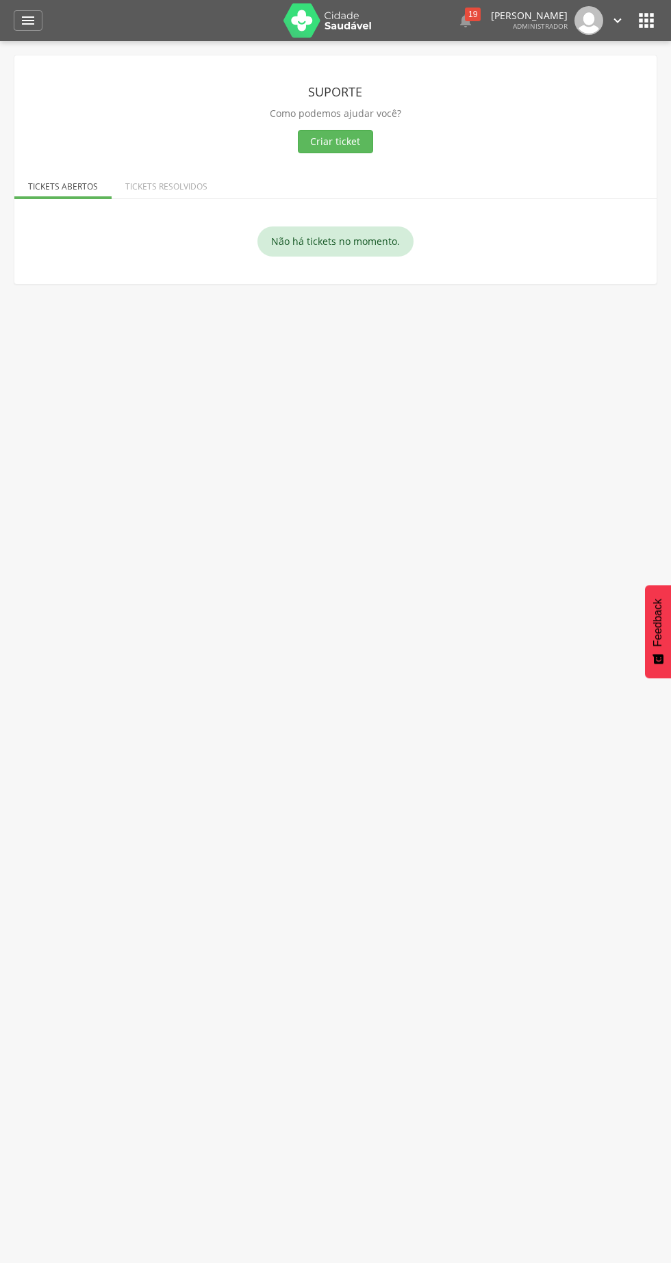
click at [325, 31] on img at bounding box center [327, 20] width 89 height 34
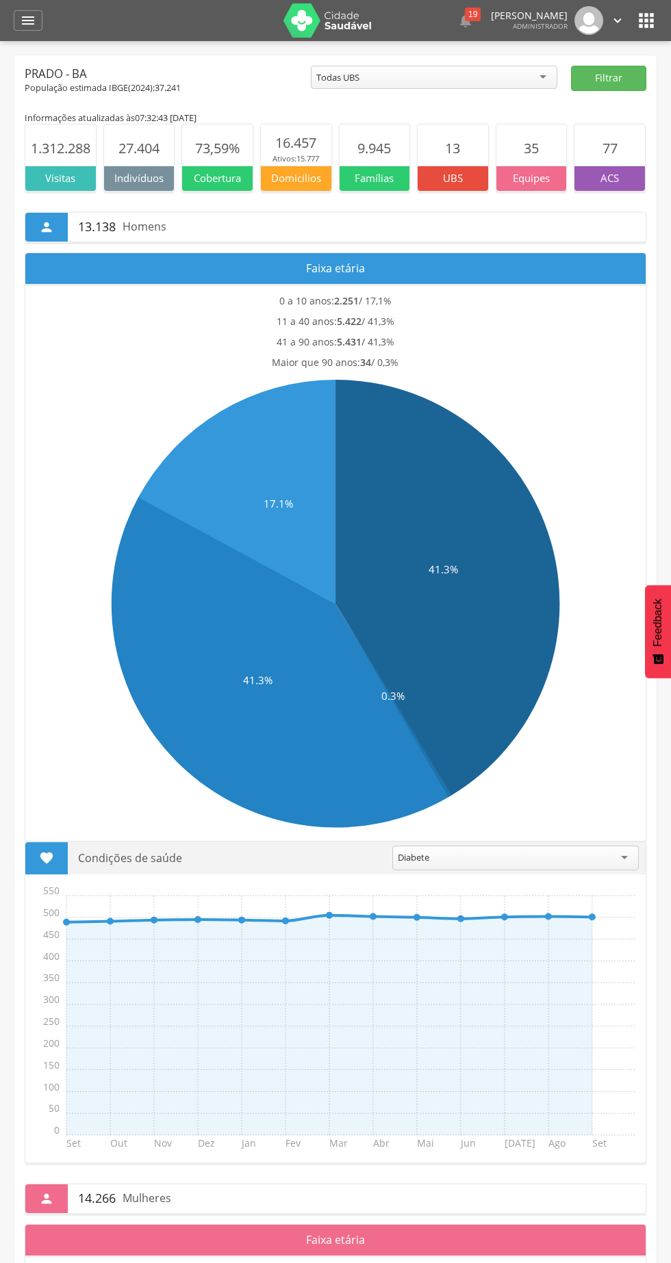
click at [25, 26] on icon "" at bounding box center [28, 20] width 16 height 16
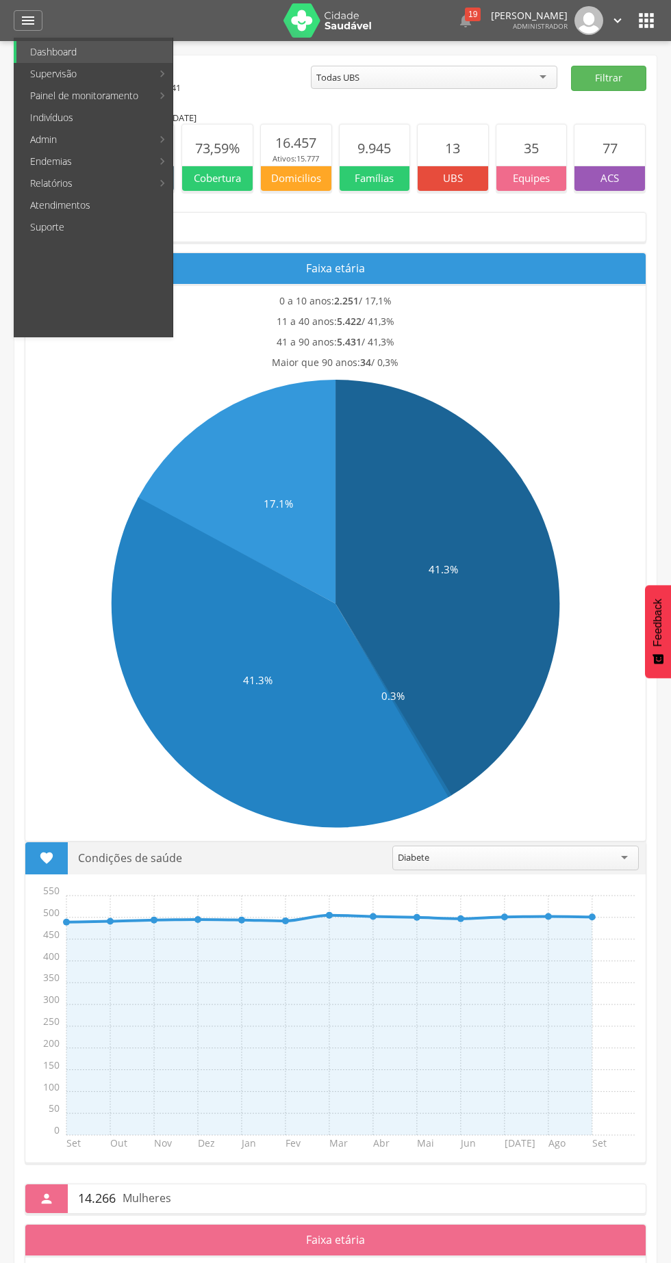
click at [116, 73] on link "Supervisão" at bounding box center [83, 74] width 135 height 22
click at [233, 51] on link "Produtividade" at bounding box center [251, 52] width 154 height 22
type input "**********"
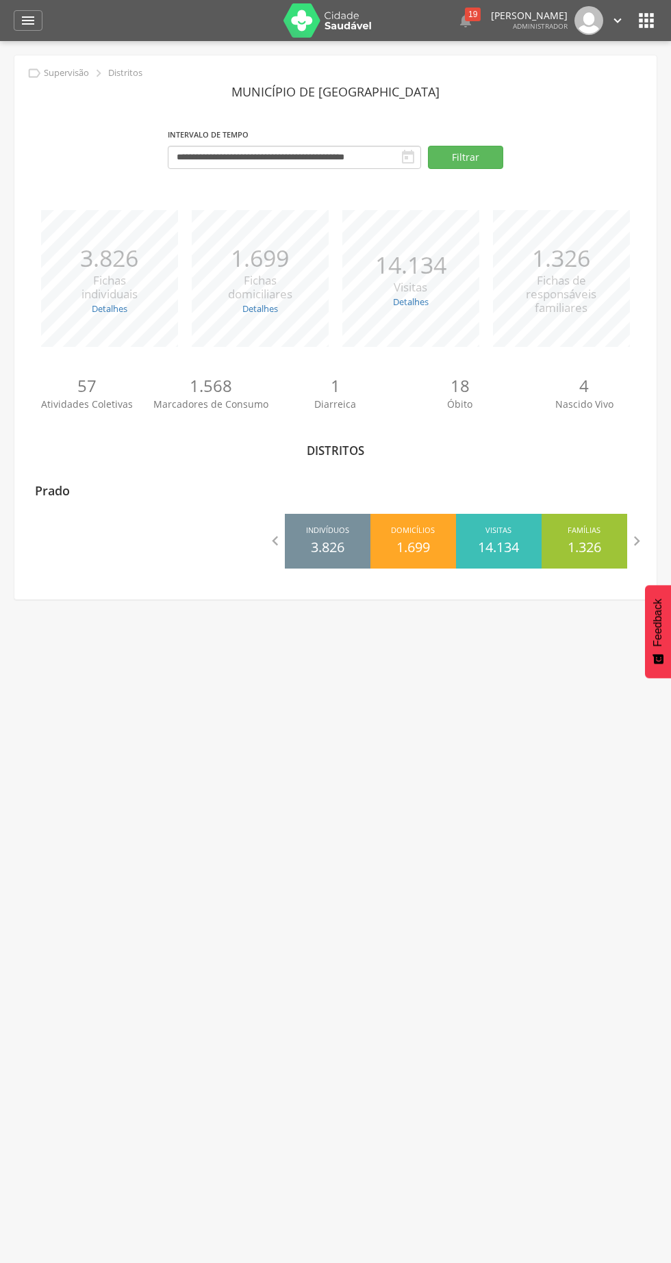
click at [57, 496] on p "Prado" at bounding box center [52, 486] width 35 height 27
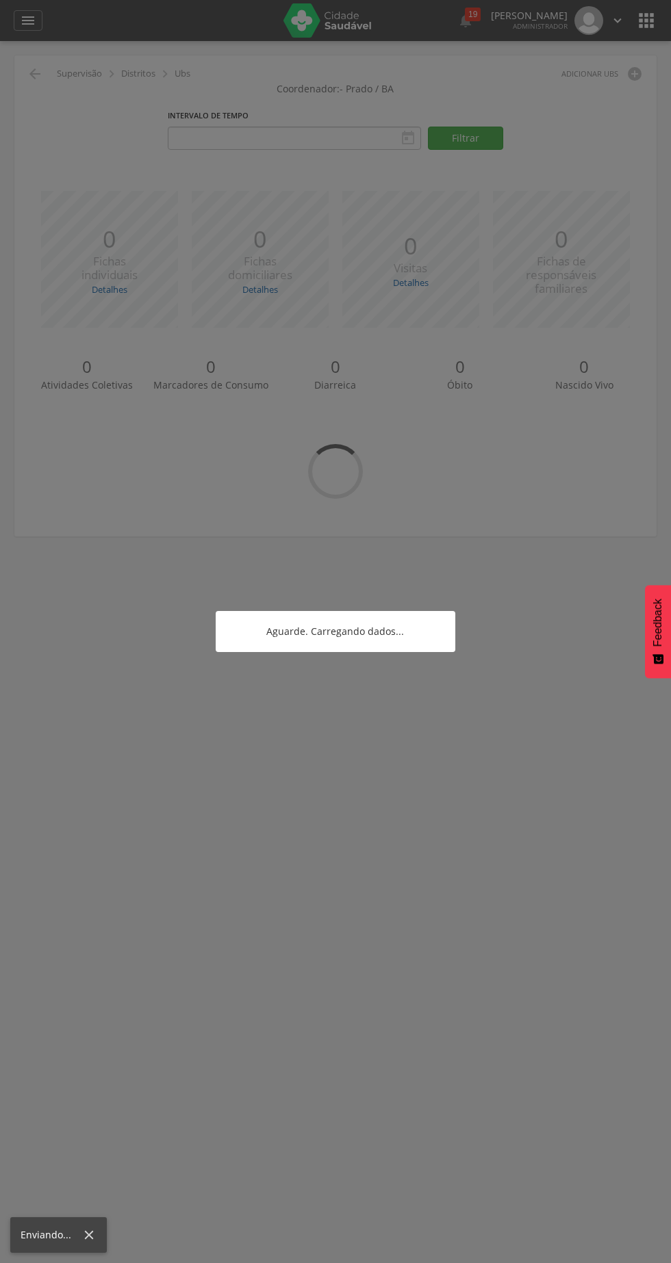
type input "**********"
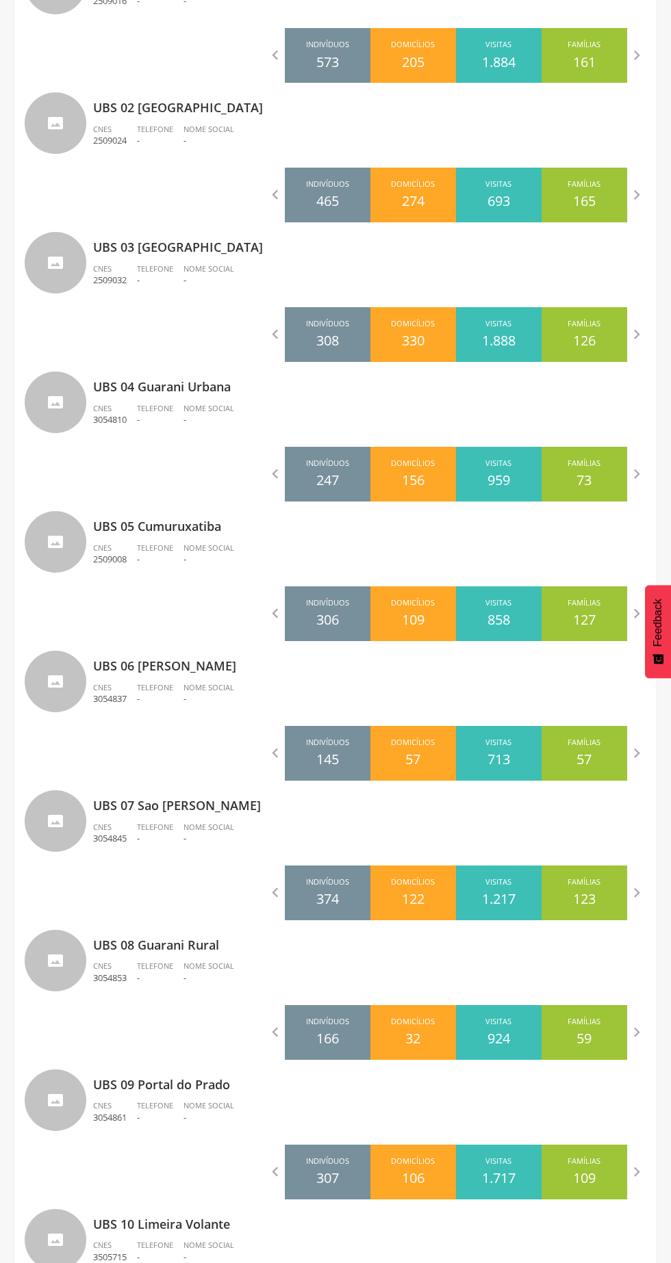
scroll to position [488, 0]
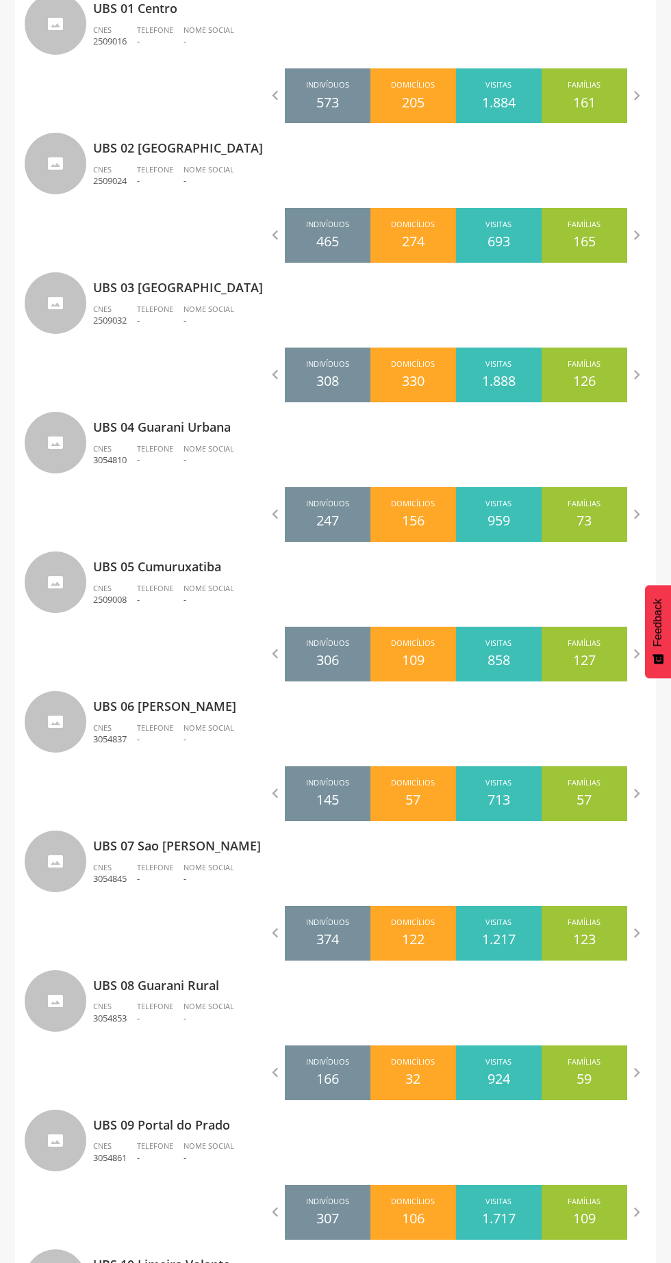
click at [119, 986] on p "UBS 08 Guarani Rural" at bounding box center [369, 981] width 553 height 27
type input "**********"
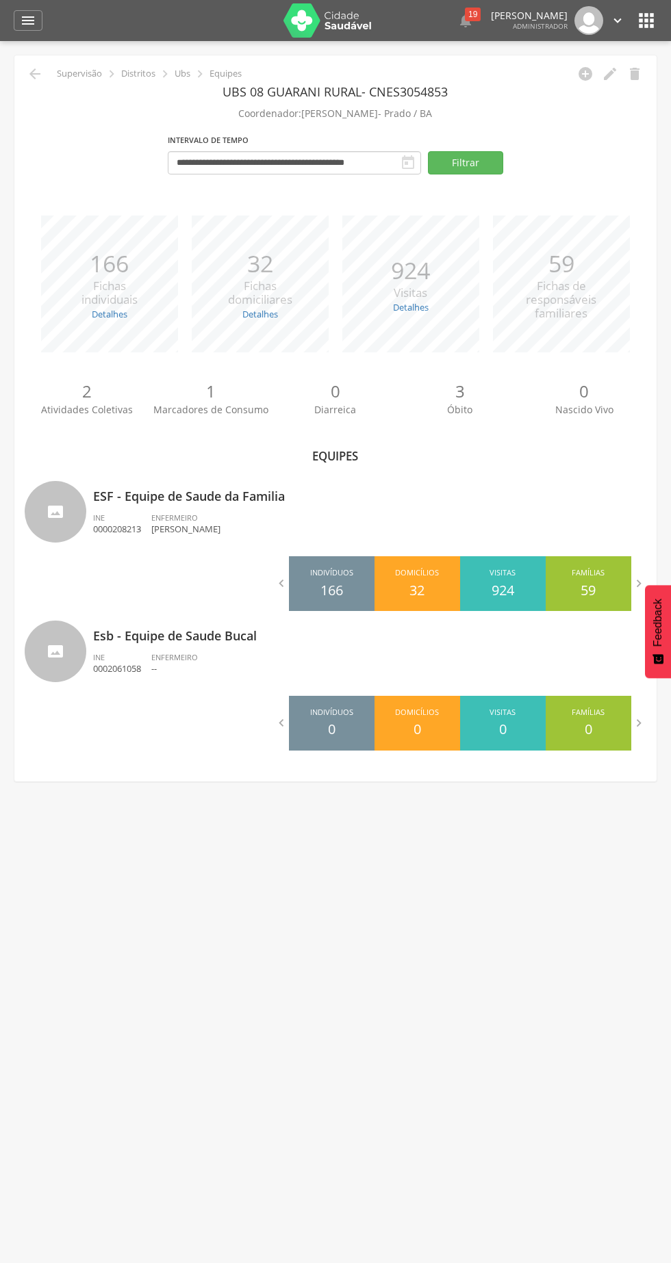
click at [220, 531] on p "Carine Silva Xavier" at bounding box center [185, 529] width 69 height 13
type input "**********"
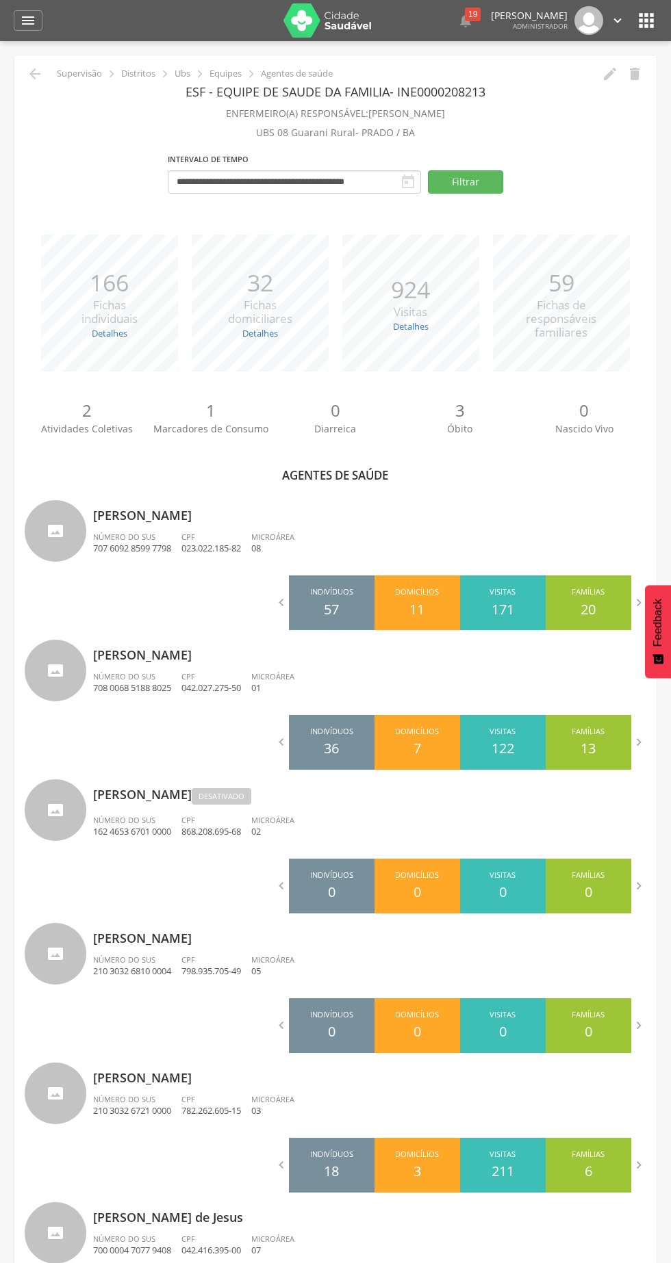
click at [28, 21] on icon "" at bounding box center [28, 20] width 16 height 16
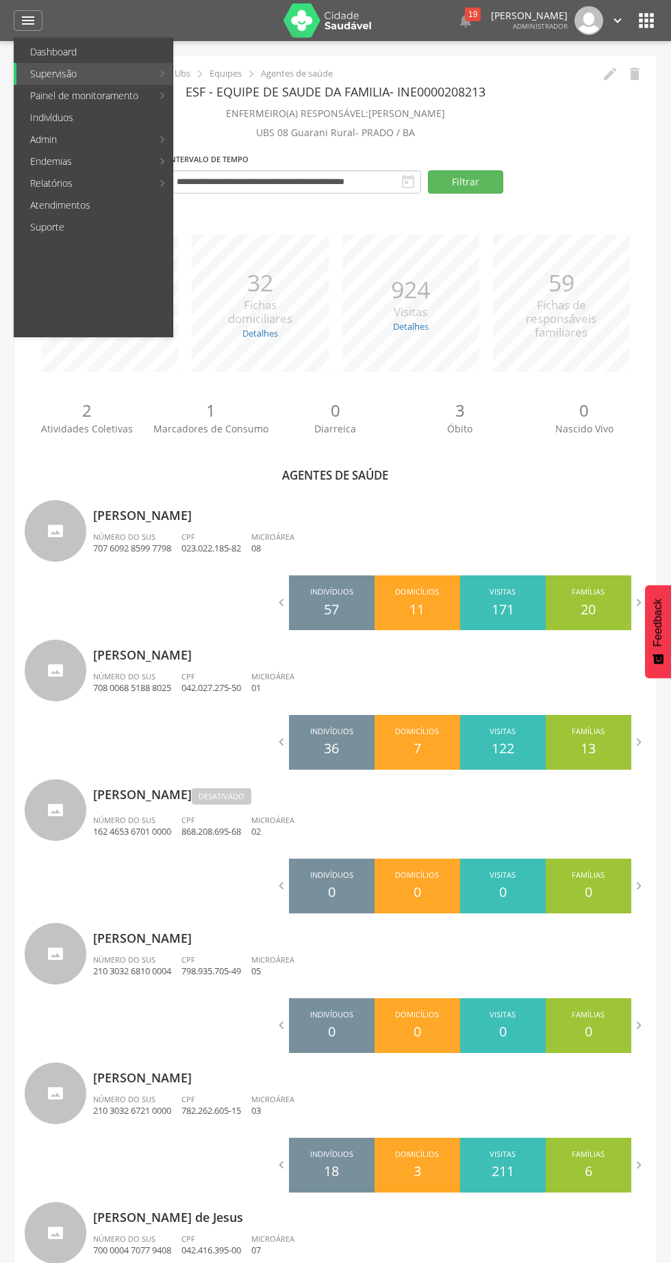
click at [311, 120] on div at bounding box center [328, 631] width 657 height 1263
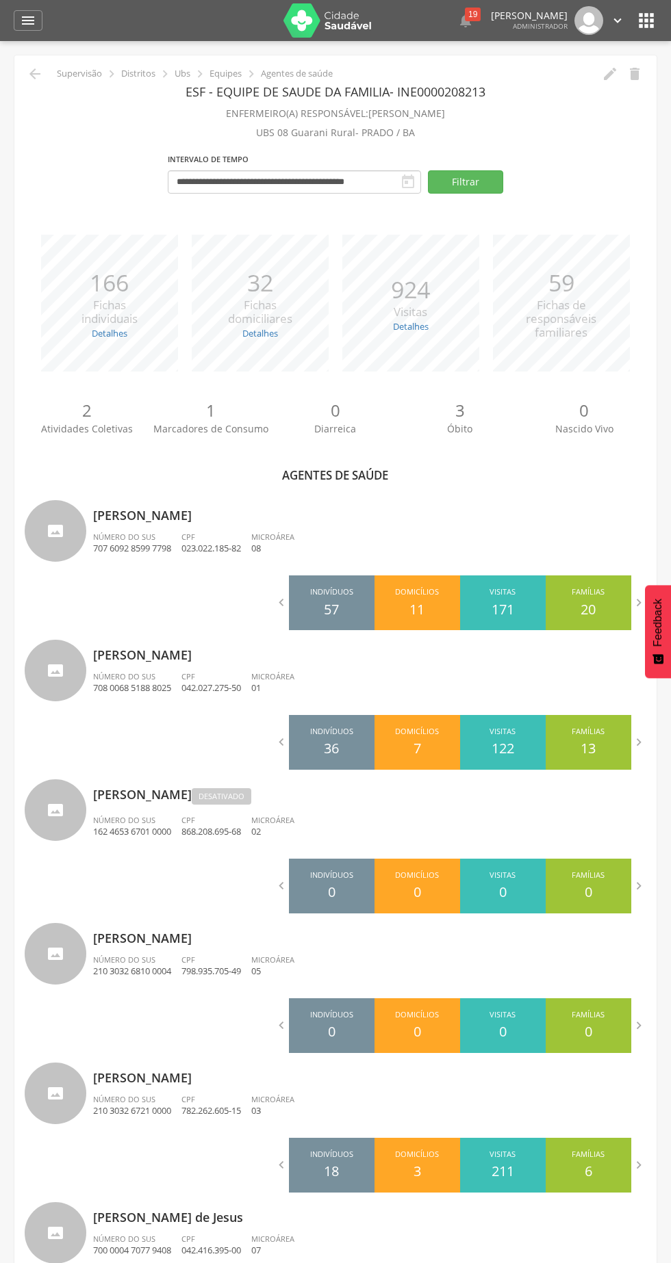
click at [241, 68] on p "Equipes" at bounding box center [225, 73] width 32 height 11
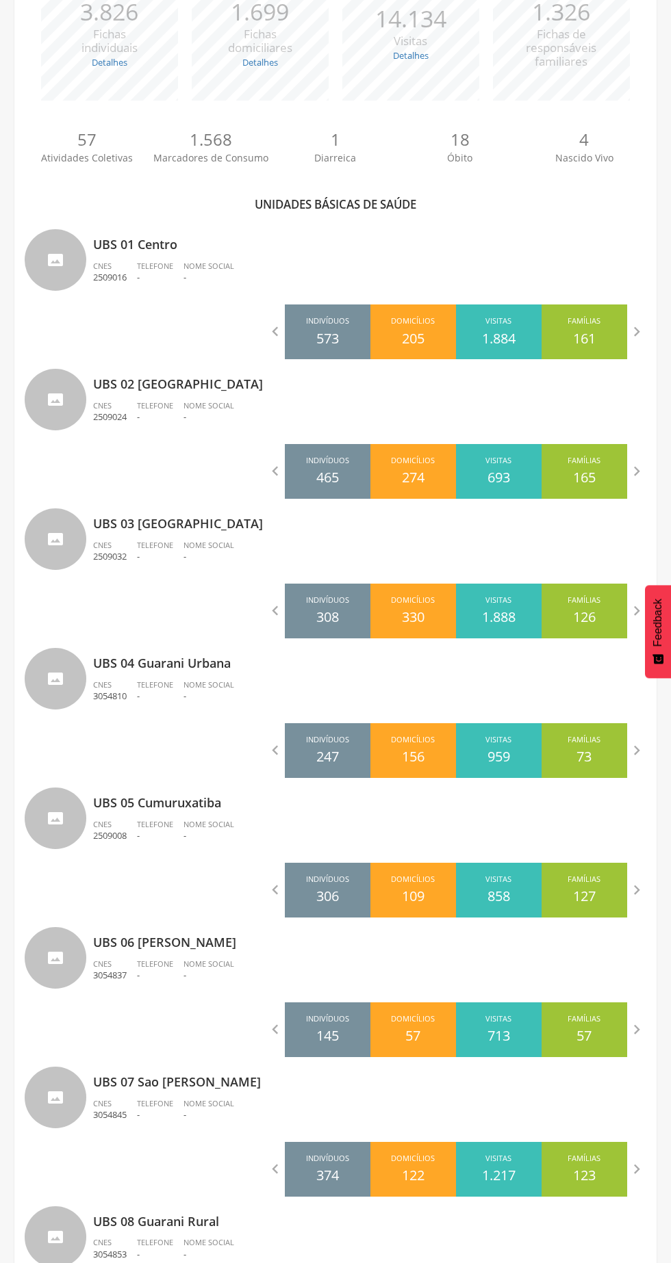
scroll to position [251, 0]
click at [211, 652] on p "UBS 04 Guarani Urbana" at bounding box center [369, 659] width 553 height 27
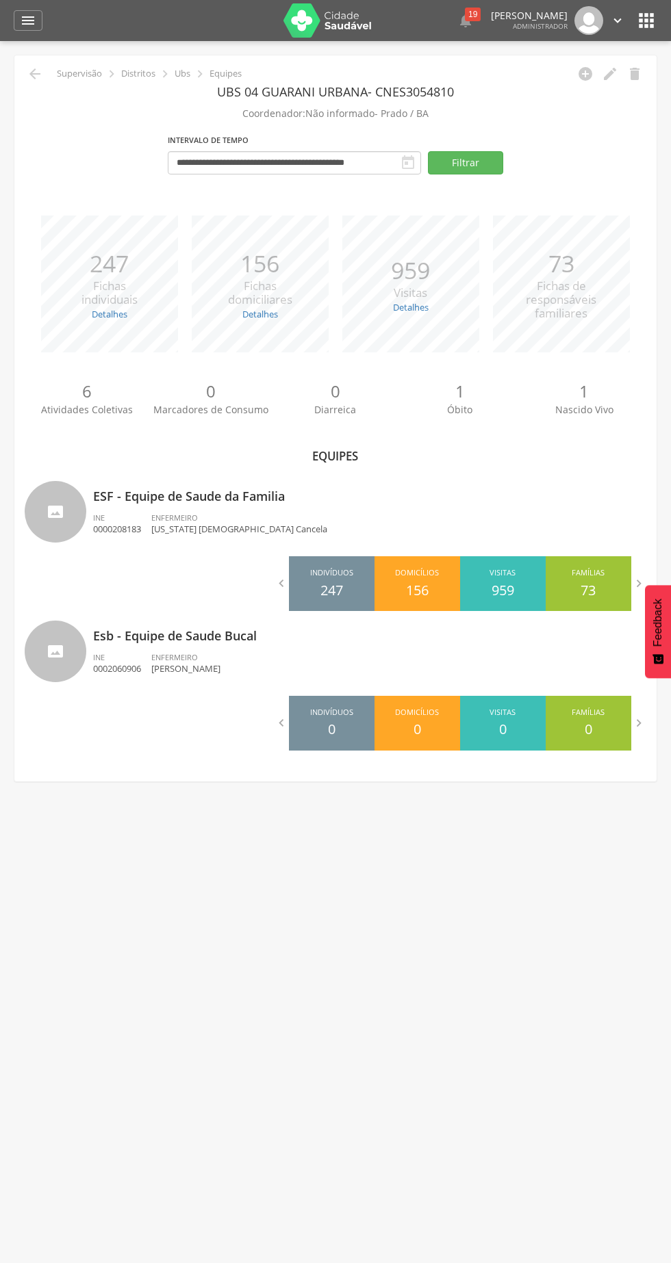
click at [231, 515] on div "ENFERMEIRO Virginia Jesus Cancela" at bounding box center [244, 524] width 186 height 23
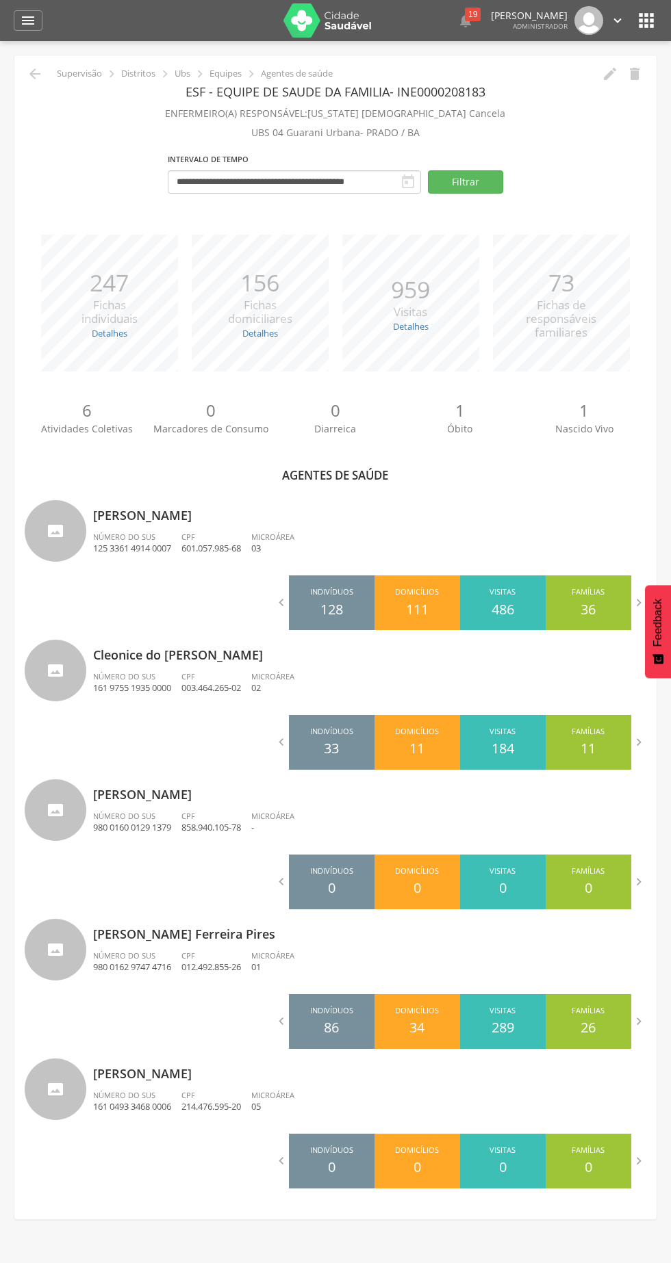
click at [215, 682] on p "003.464.265-02" at bounding box center [211, 688] width 60 height 13
type input "**********"
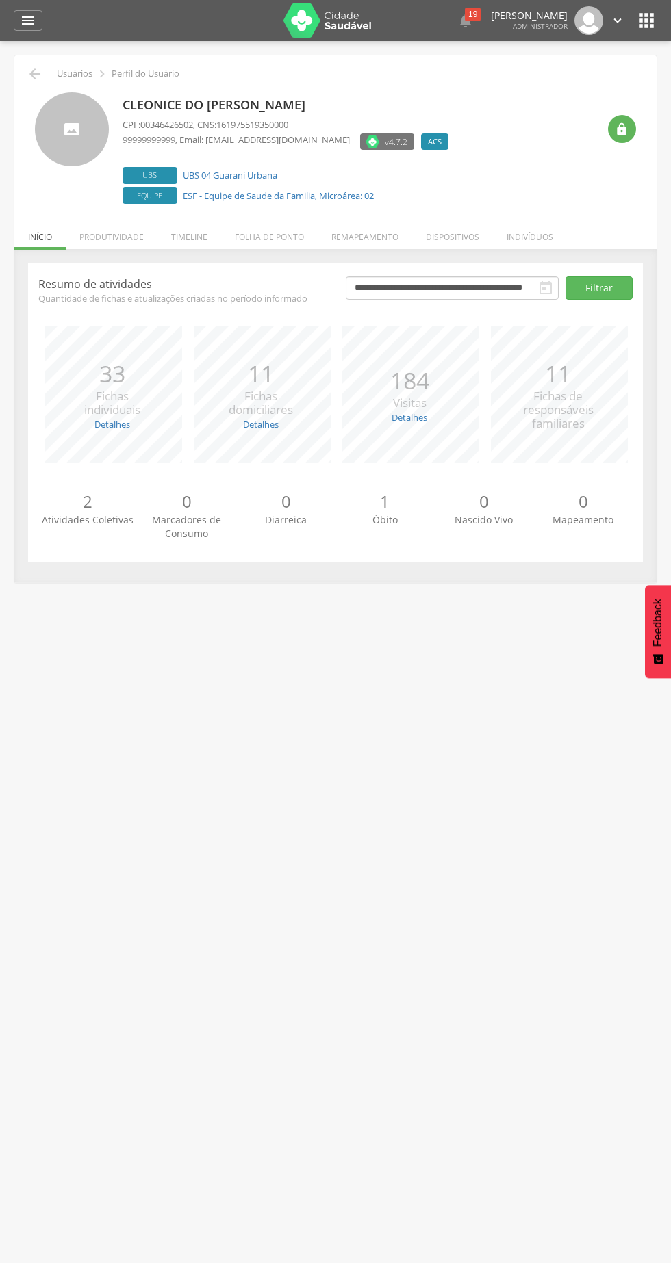
click at [113, 233] on li "Produtividade" at bounding box center [112, 234] width 92 height 32
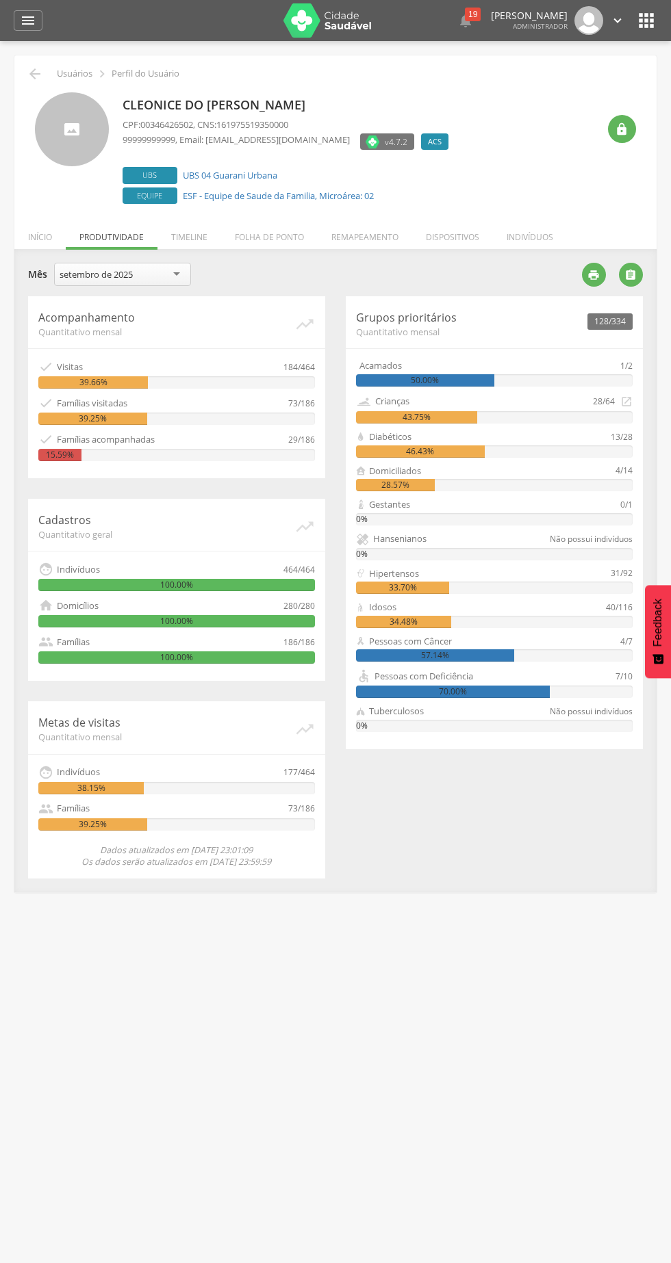
click at [205, 241] on li "Timeline" at bounding box center [189, 234] width 64 height 32
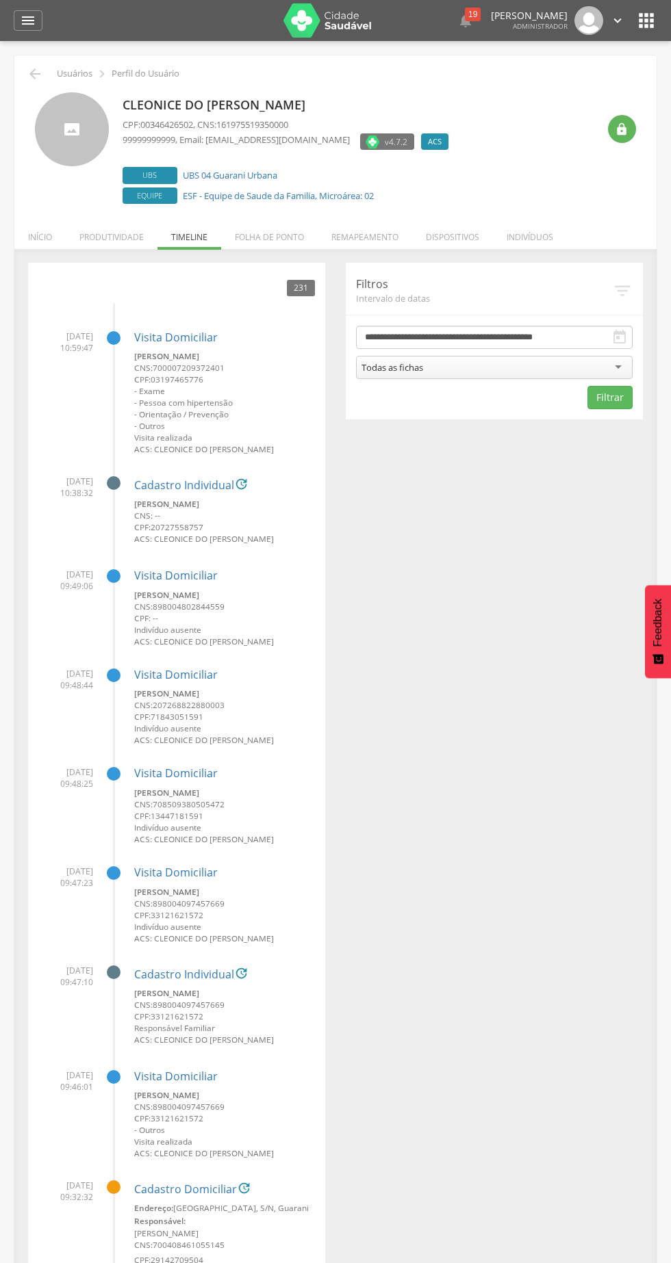
click at [135, 228] on li "Produtividade" at bounding box center [112, 234] width 92 height 32
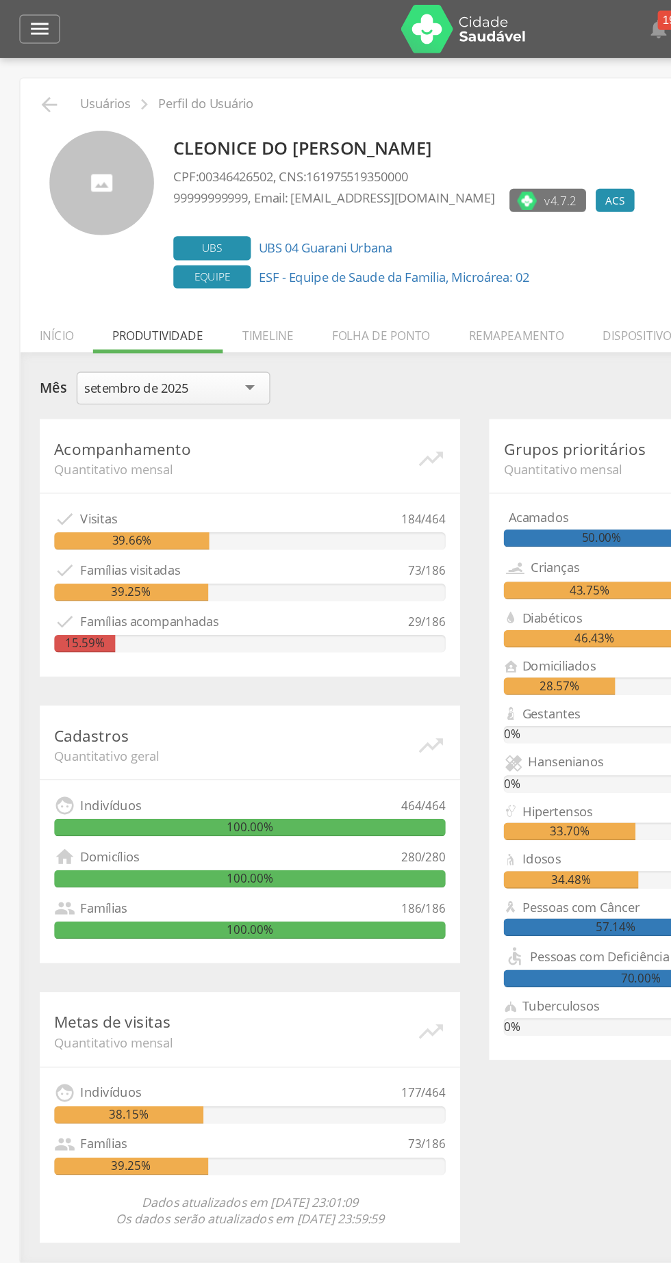
click at [31, 72] on icon "" at bounding box center [35, 74] width 16 height 16
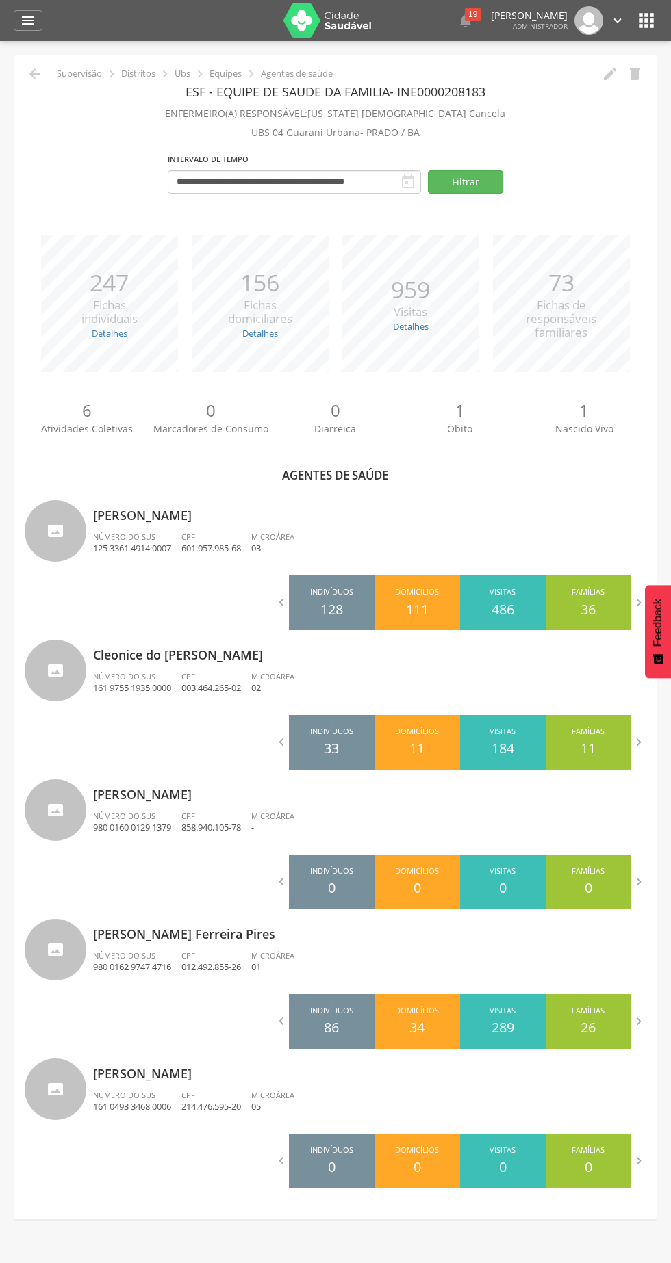
click at [34, 71] on icon "" at bounding box center [35, 74] width 16 height 16
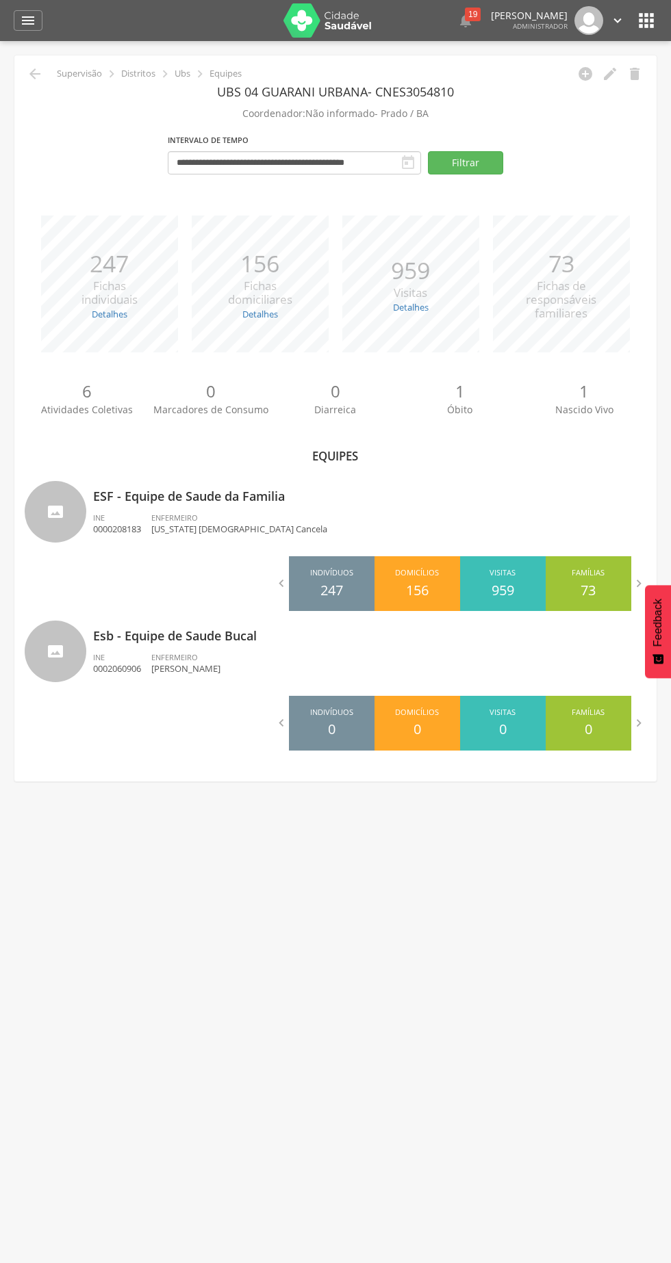
click at [39, 73] on icon "" at bounding box center [35, 74] width 16 height 16
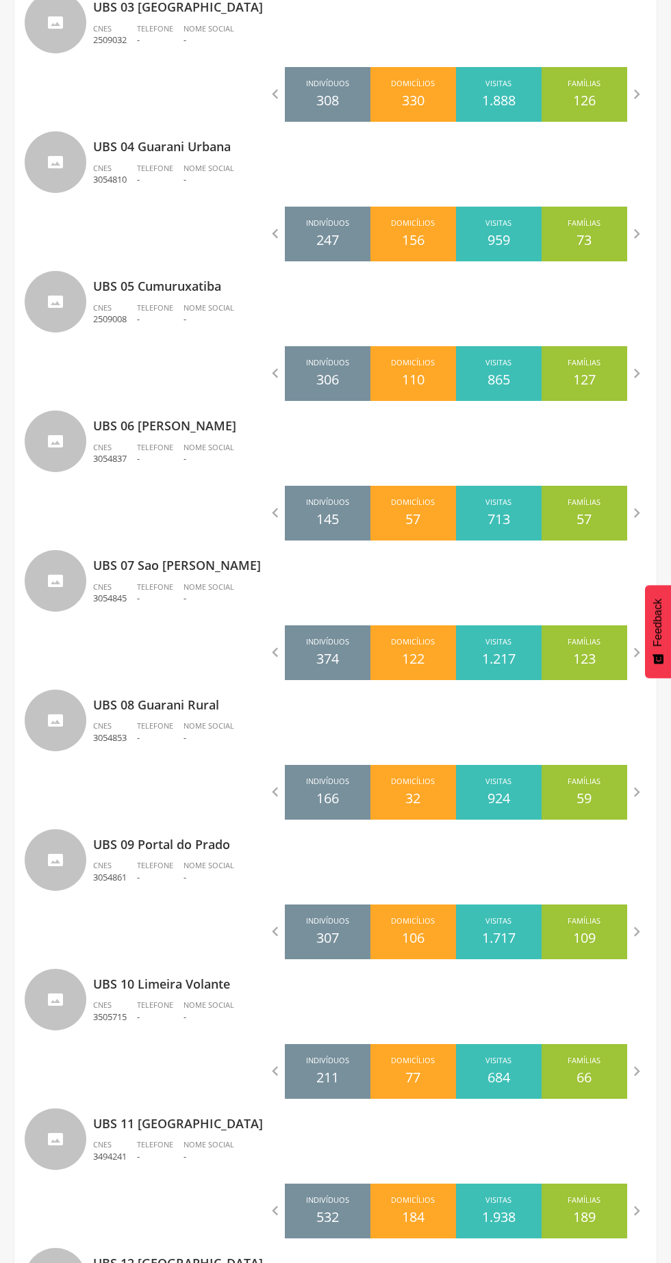
scroll to position [966, 0]
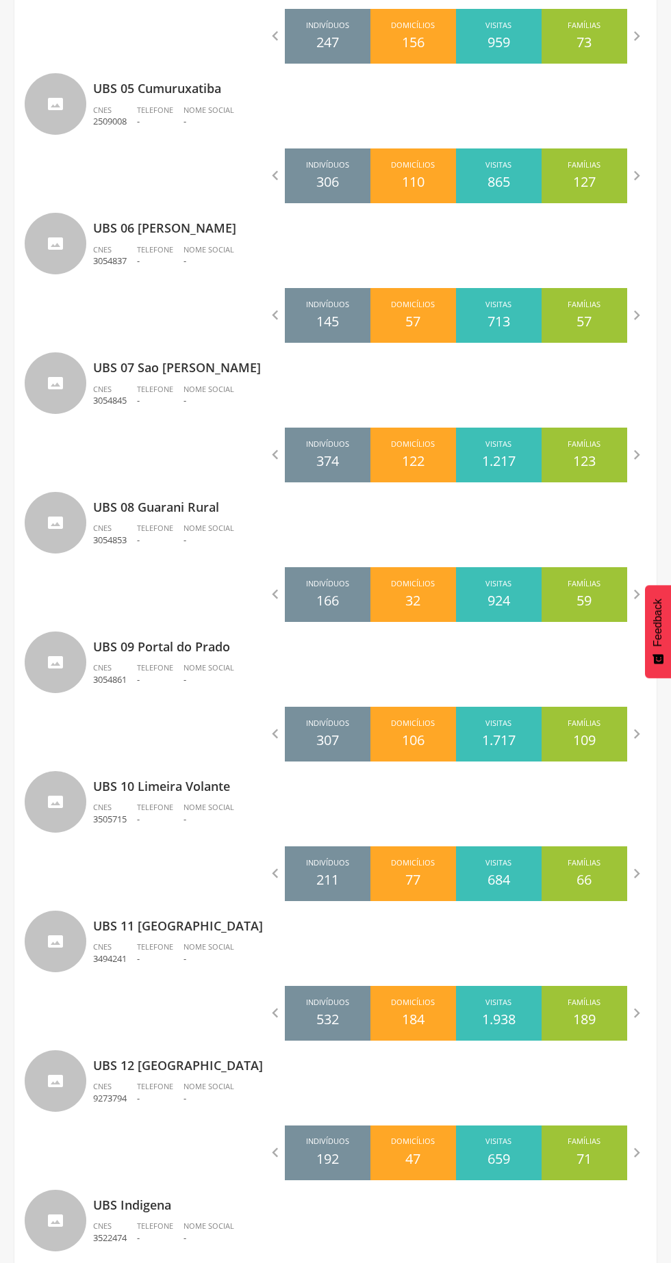
click at [164, 1083] on span "Telefone" at bounding box center [155, 1086] width 36 height 10
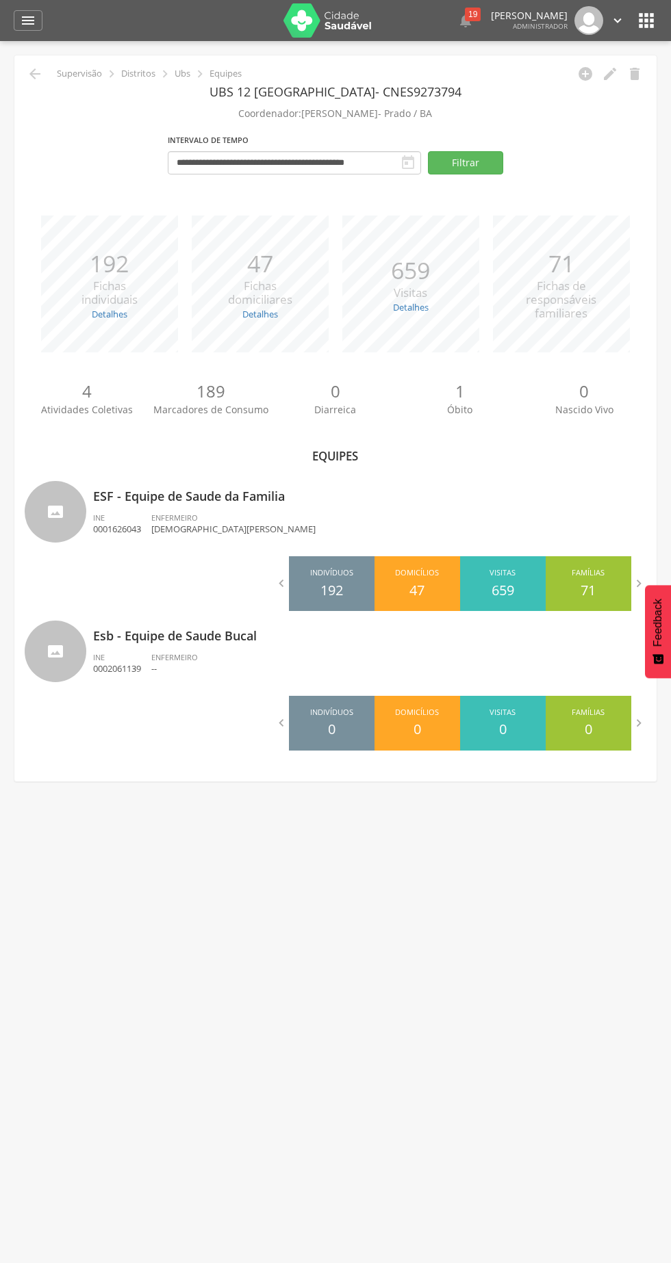
click at [246, 519] on div "ENFERMEIRO Cristiane Luiz Martins" at bounding box center [238, 524] width 174 height 23
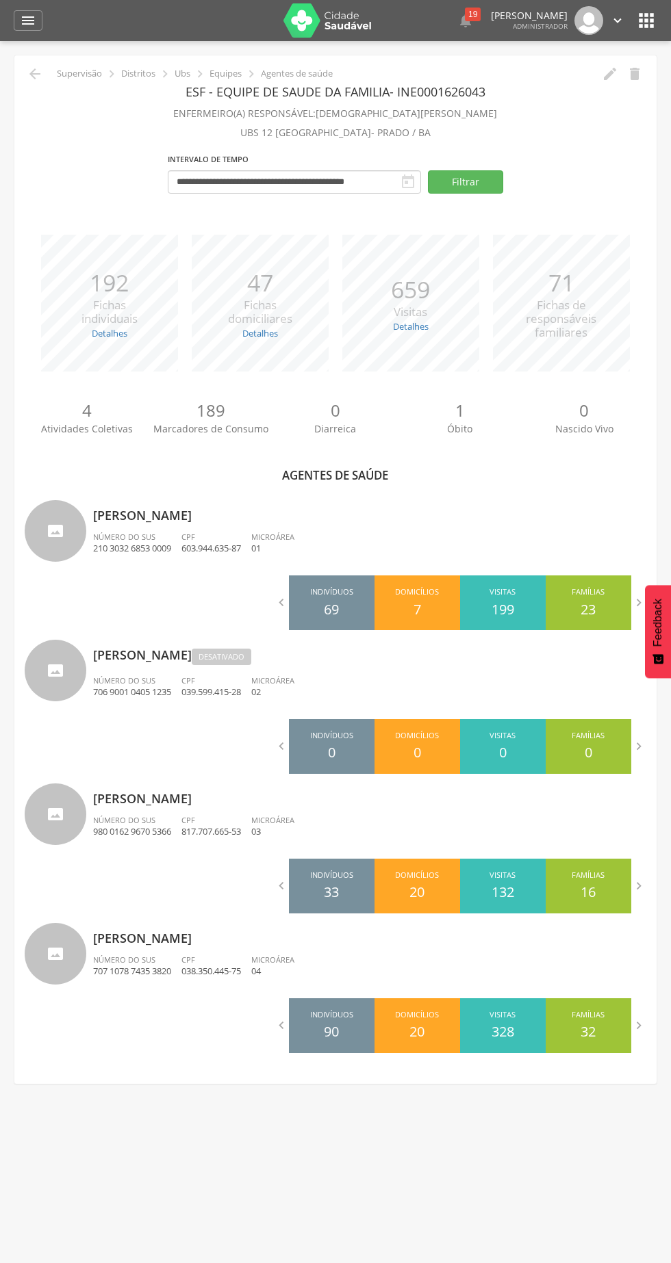
click at [194, 788] on p "Natalice de Souza Santos" at bounding box center [369, 794] width 553 height 27
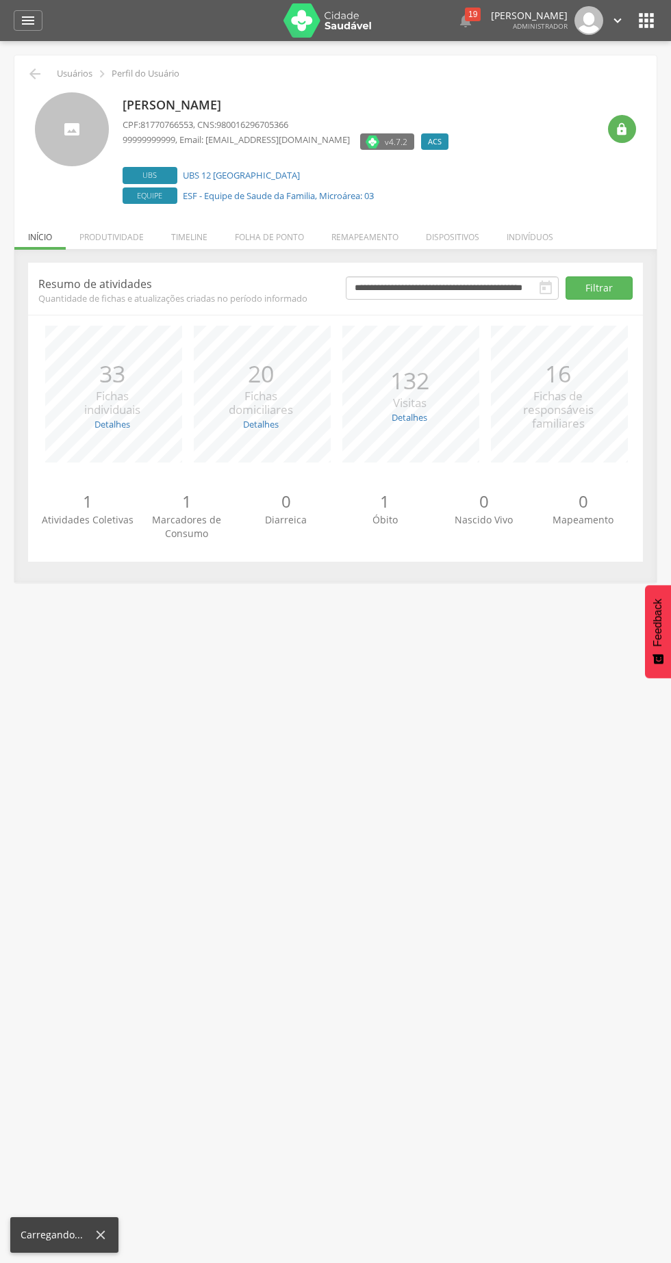
click at [145, 247] on li "Produtividade" at bounding box center [112, 234] width 92 height 32
